Goal: Task Accomplishment & Management: Manage account settings

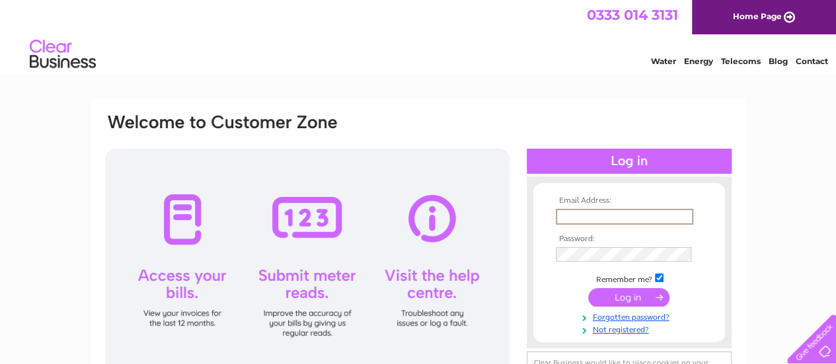
click at [565, 211] on input "text" at bounding box center [624, 217] width 137 height 16
type input "dennis.crossrein@gmail.com"
click at [630, 297] on input "submit" at bounding box center [628, 296] width 81 height 18
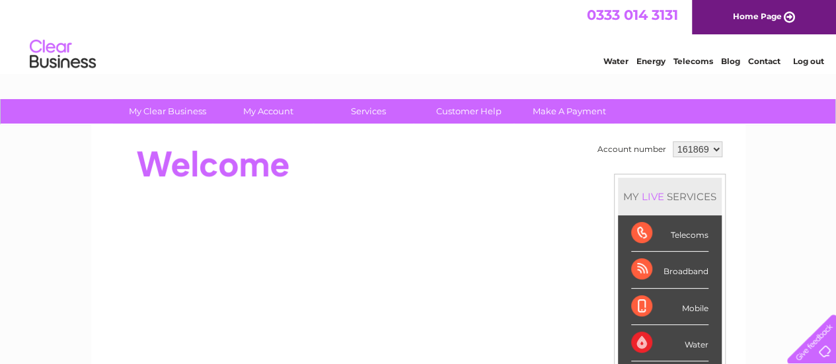
click at [802, 60] on link "Log out" at bounding box center [807, 61] width 31 height 10
